Goal: Information Seeking & Learning: Find specific fact

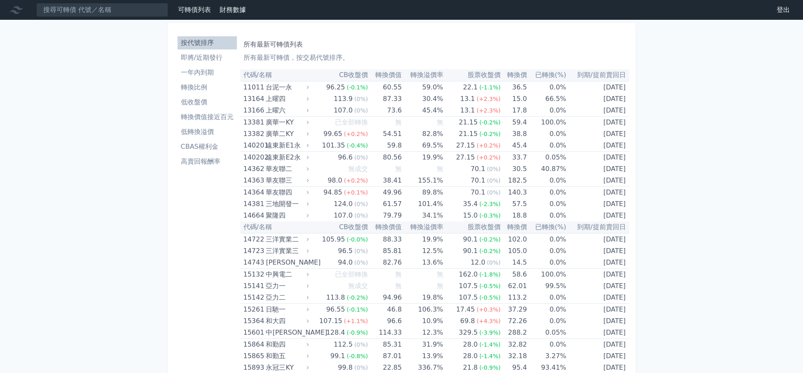
click at [193, 146] on li "CBAS權利金" at bounding box center [207, 147] width 59 height 10
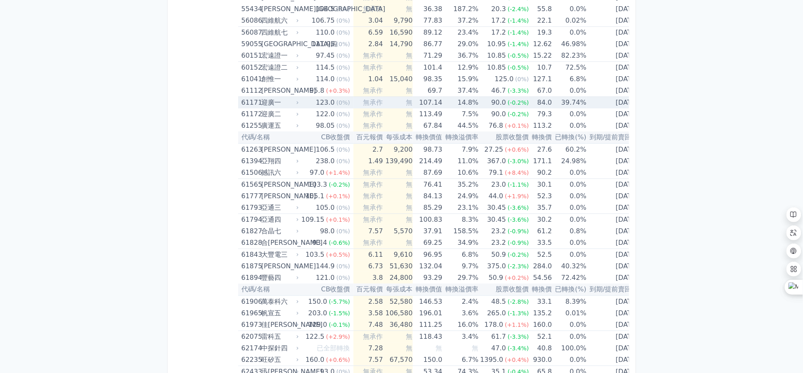
scroll to position [3132, 0]
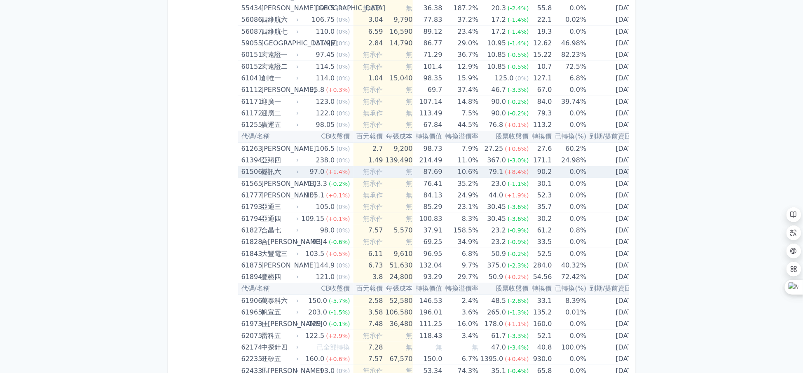
click at [267, 166] on div "撼訊六" at bounding box center [279, 172] width 36 height 12
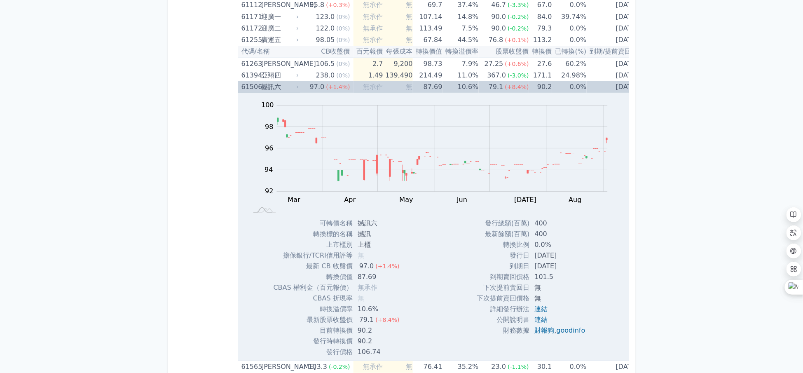
scroll to position [3242, 0]
